Goal: Task Accomplishment & Management: Use online tool/utility

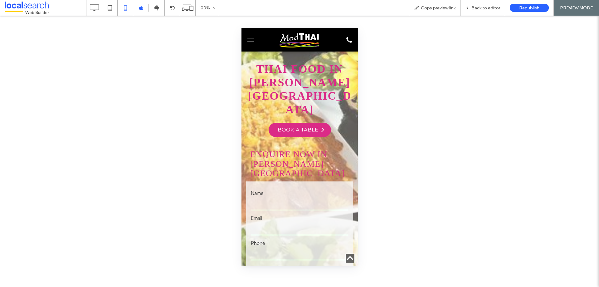
scroll to position [530, 0]
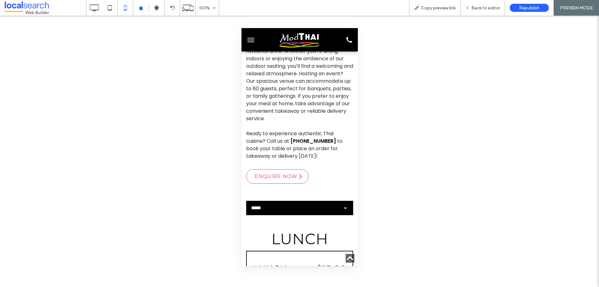
click at [246, 202] on select "**********" at bounding box center [297, 208] width 102 height 12
click at [278, 202] on select "**********" at bounding box center [297, 208] width 102 height 12
select select "**********"
click at [246, 202] on select "**********" at bounding box center [297, 208] width 102 height 12
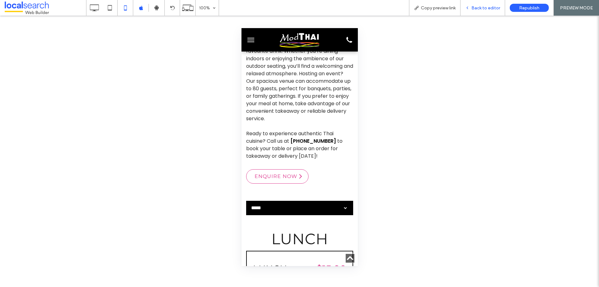
click at [477, 12] on div "Back to editor" at bounding box center [482, 8] width 45 height 16
click at [478, 7] on span "Back to editor" at bounding box center [485, 7] width 29 height 5
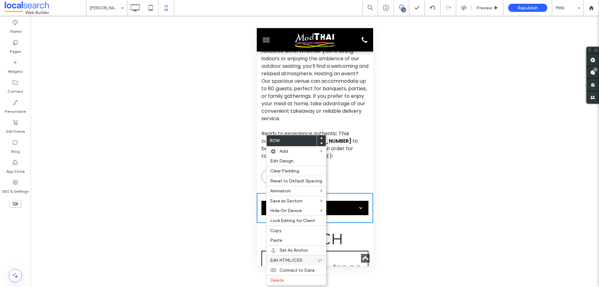
click at [295, 255] on div "Edit HTML/CSS" at bounding box center [296, 260] width 60 height 10
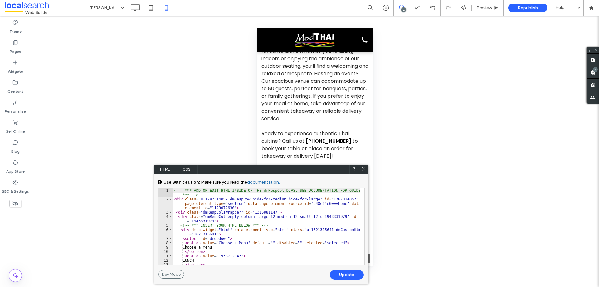
click at [364, 168] on use at bounding box center [363, 168] width 3 height 3
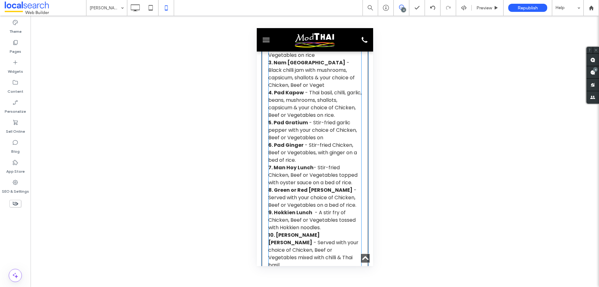
scroll to position [842, 0]
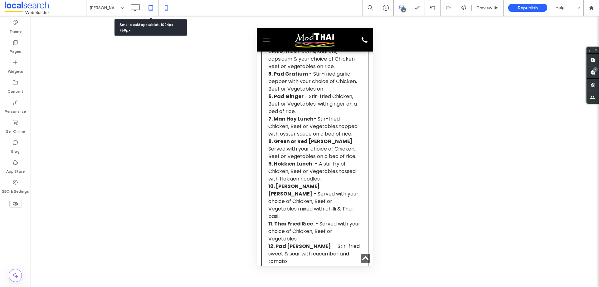
click at [151, 12] on icon at bounding box center [150, 8] width 12 height 12
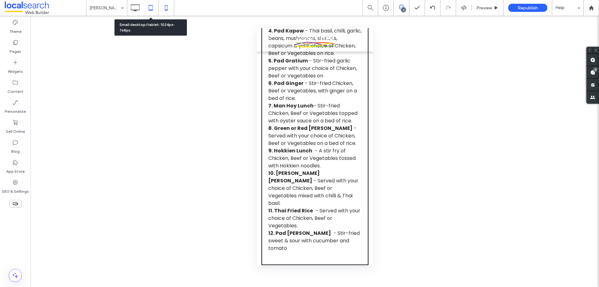
scroll to position [0, 0]
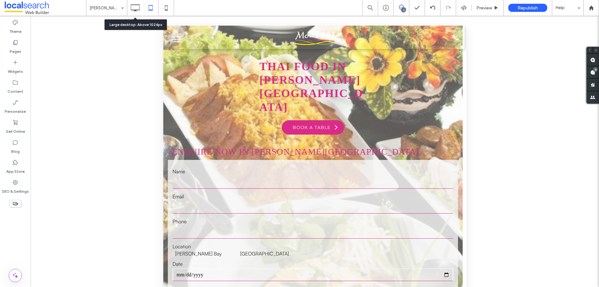
click at [138, 9] on icon at bounding box center [135, 8] width 12 height 12
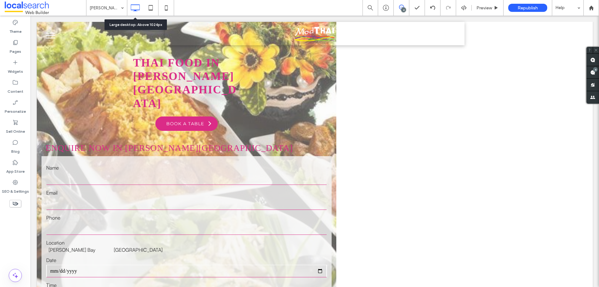
click at [138, 9] on icon at bounding box center [135, 8] width 12 height 12
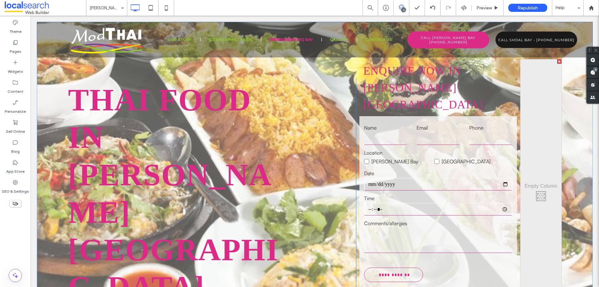
drag, startPoint x: 572, startPoint y: 118, endPoint x: 557, endPoint y: 104, distance: 21.2
click at [572, 118] on div "**********" at bounding box center [315, 194] width 556 height 345
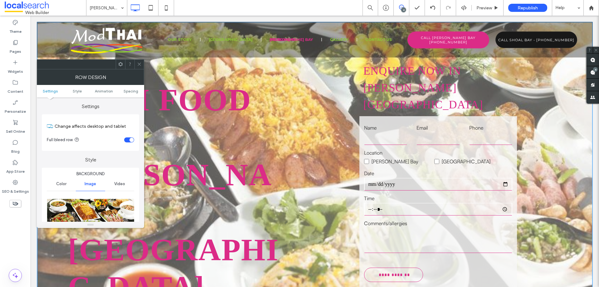
click at [138, 60] on span at bounding box center [139, 64] width 5 height 9
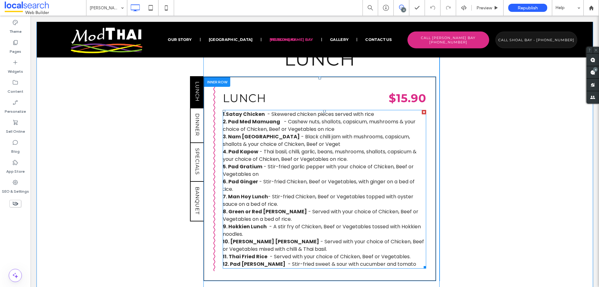
scroll to position [561, 0]
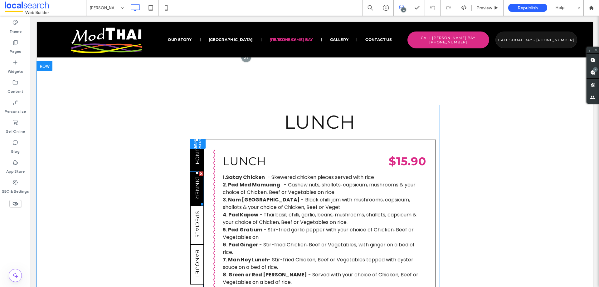
click at [194, 174] on span "DINNER" at bounding box center [197, 188] width 6 height 28
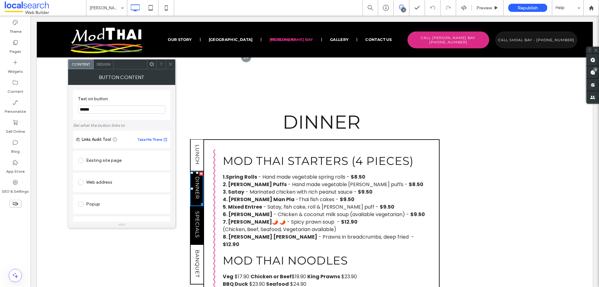
click at [196, 208] on span "SPECIALS" at bounding box center [197, 224] width 6 height 32
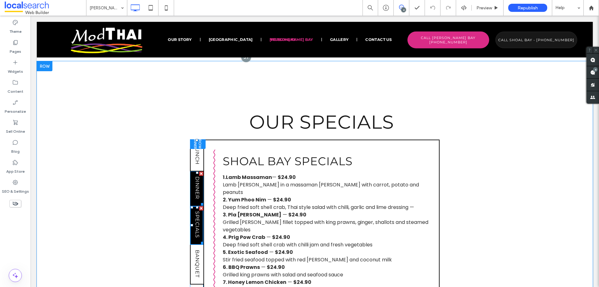
click at [196, 171] on div at bounding box center [197, 172] width 2 height 2
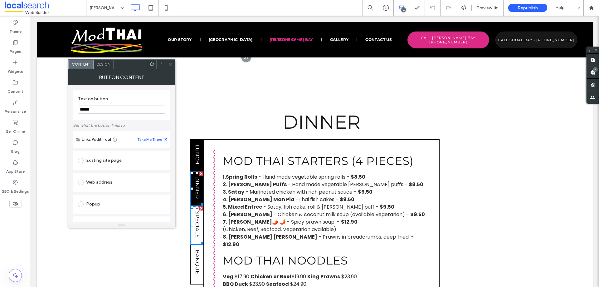
click at [196, 142] on span "LUNCH" at bounding box center [197, 154] width 6 height 25
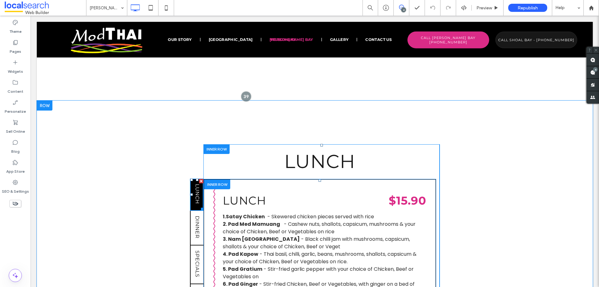
scroll to position [437, 0]
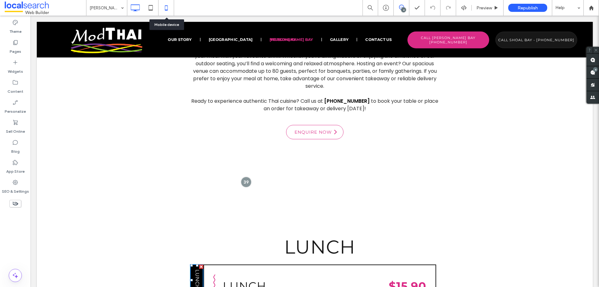
click at [168, 10] on icon at bounding box center [166, 8] width 12 height 12
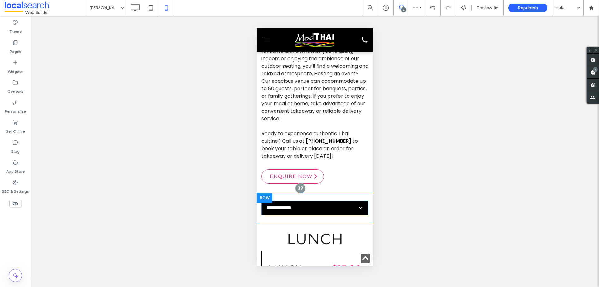
scroll to position [0, 0]
click at [304, 201] on span at bounding box center [314, 208] width 107 height 14
